Goal: Find specific page/section: Locate a particular part of the current website

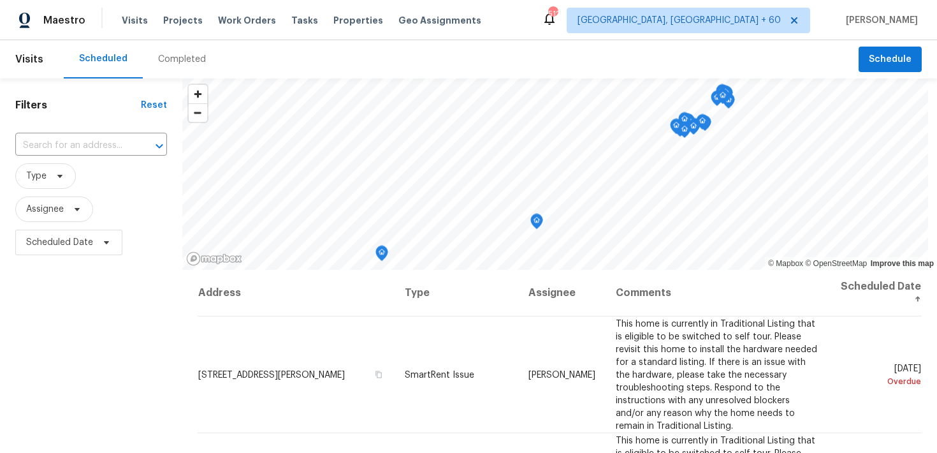
click at [166, 58] on div "Completed" at bounding box center [182, 59] width 48 height 13
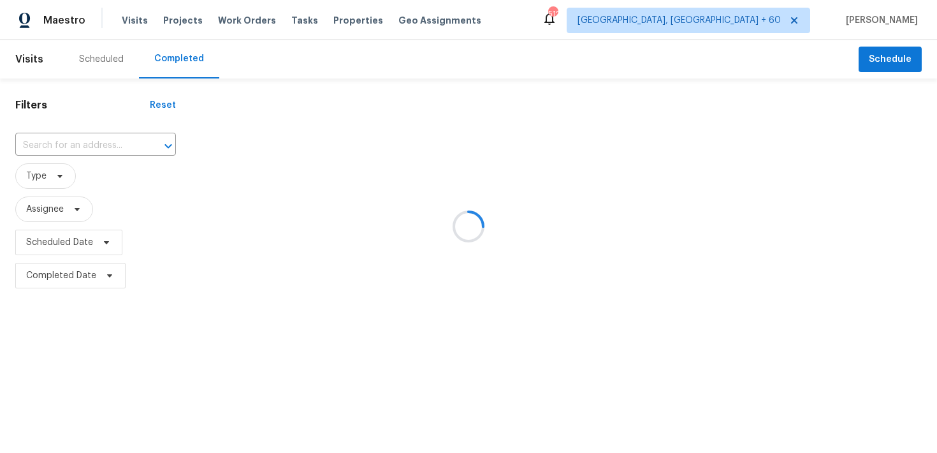
click at [86, 144] on div at bounding box center [468, 226] width 937 height 453
click at [68, 145] on div at bounding box center [468, 226] width 937 height 453
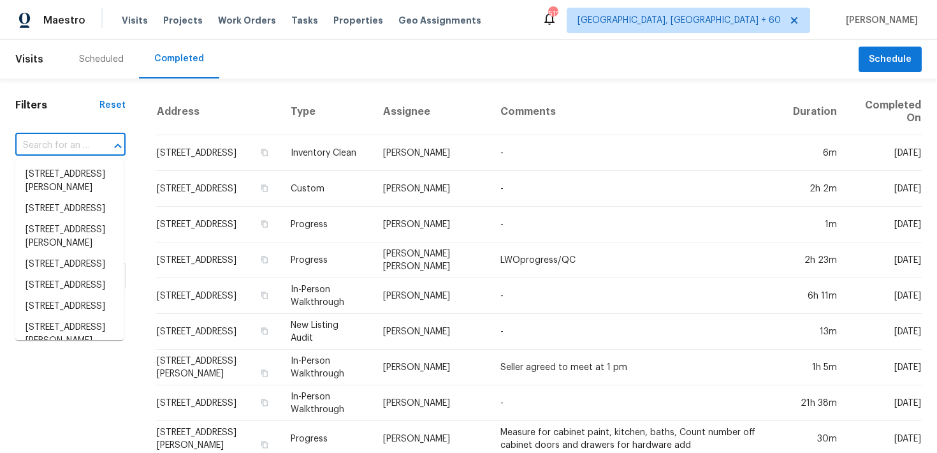
click at [57, 143] on input "text" at bounding box center [52, 146] width 75 height 20
paste input "[STREET_ADDRESS]"
type input "[STREET_ADDRESS]"
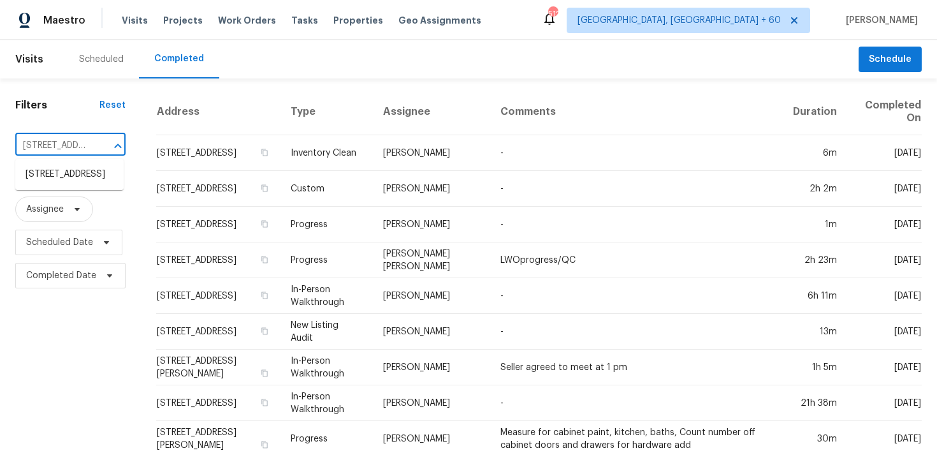
scroll to position [0, 94]
click at [62, 190] on ul "[STREET_ADDRESS]" at bounding box center [69, 174] width 108 height 31
click at [73, 185] on li "[STREET_ADDRESS]" at bounding box center [69, 174] width 108 height 21
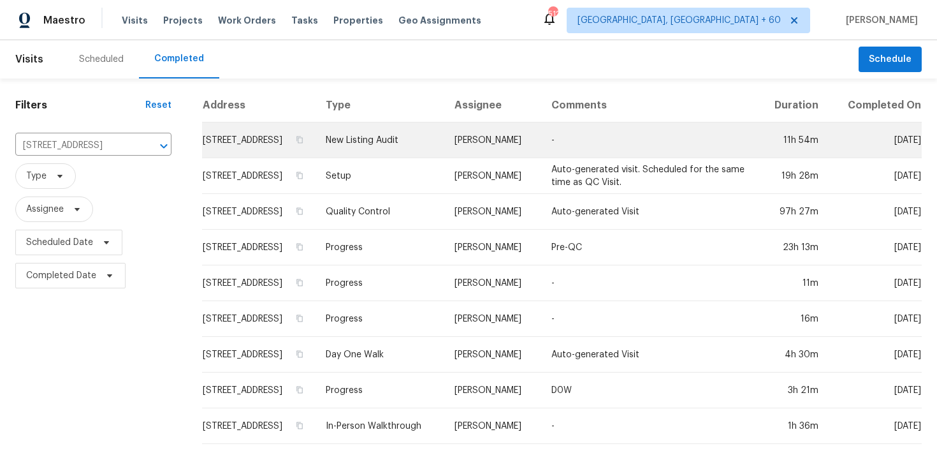
click at [412, 153] on td "New Listing Audit" at bounding box center [380, 140] width 129 height 36
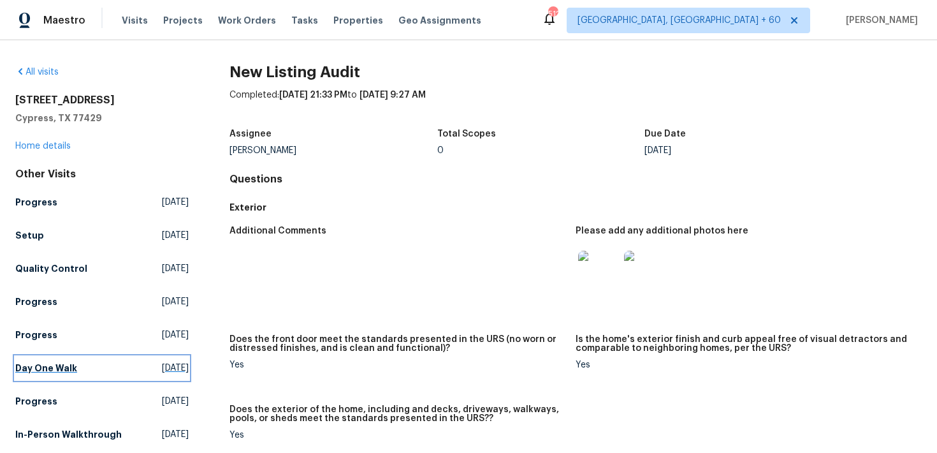
click at [35, 365] on h5 "Day One Walk" at bounding box center [46, 368] width 62 height 13
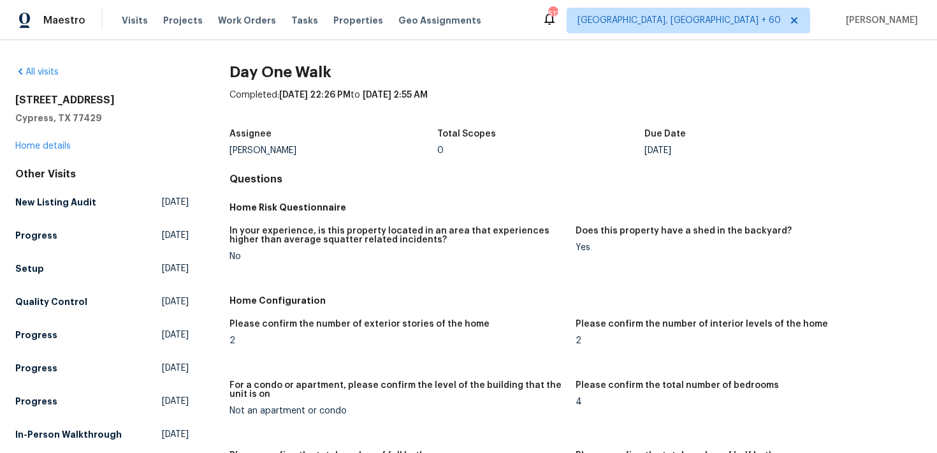
scroll to position [270, 0]
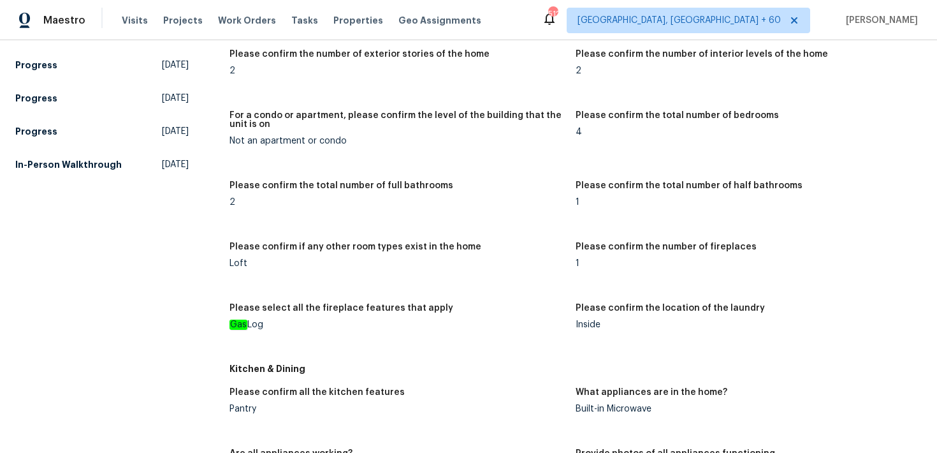
click at [254, 324] on div "Gas Log" at bounding box center [398, 324] width 336 height 9
copy div "Gas Log"
